Goal: Information Seeking & Learning: Learn about a topic

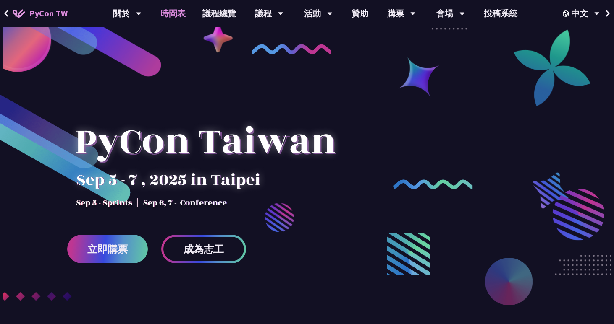
click at [175, 10] on link "時間表" at bounding box center [173, 13] width 42 height 27
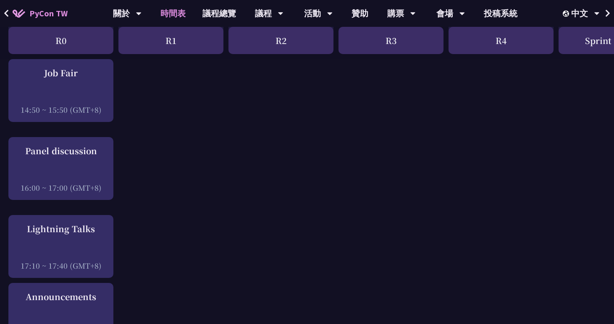
scroll to position [1189, 0]
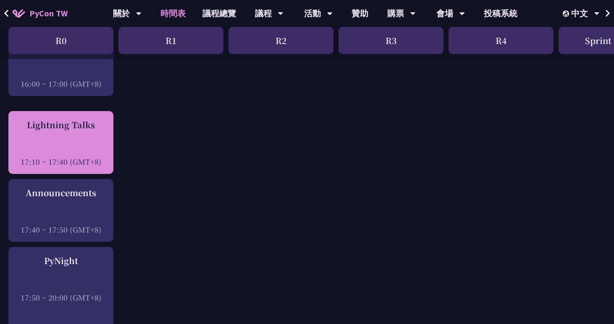
click at [73, 155] on div at bounding box center [61, 150] width 97 height 13
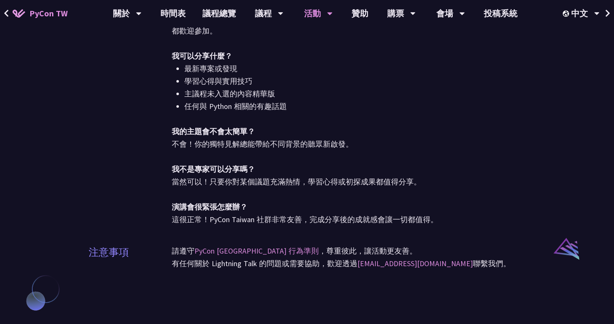
scroll to position [468, 0]
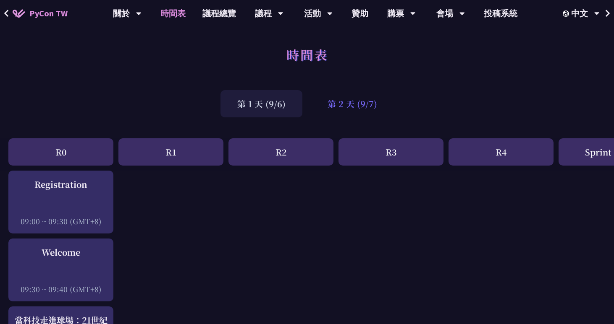
click at [341, 105] on div "第 2 天 (9/7)" at bounding box center [352, 103] width 83 height 27
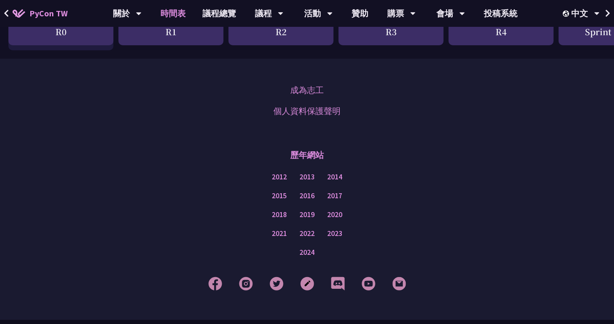
scroll to position [1447, 0]
